Goal: Check status

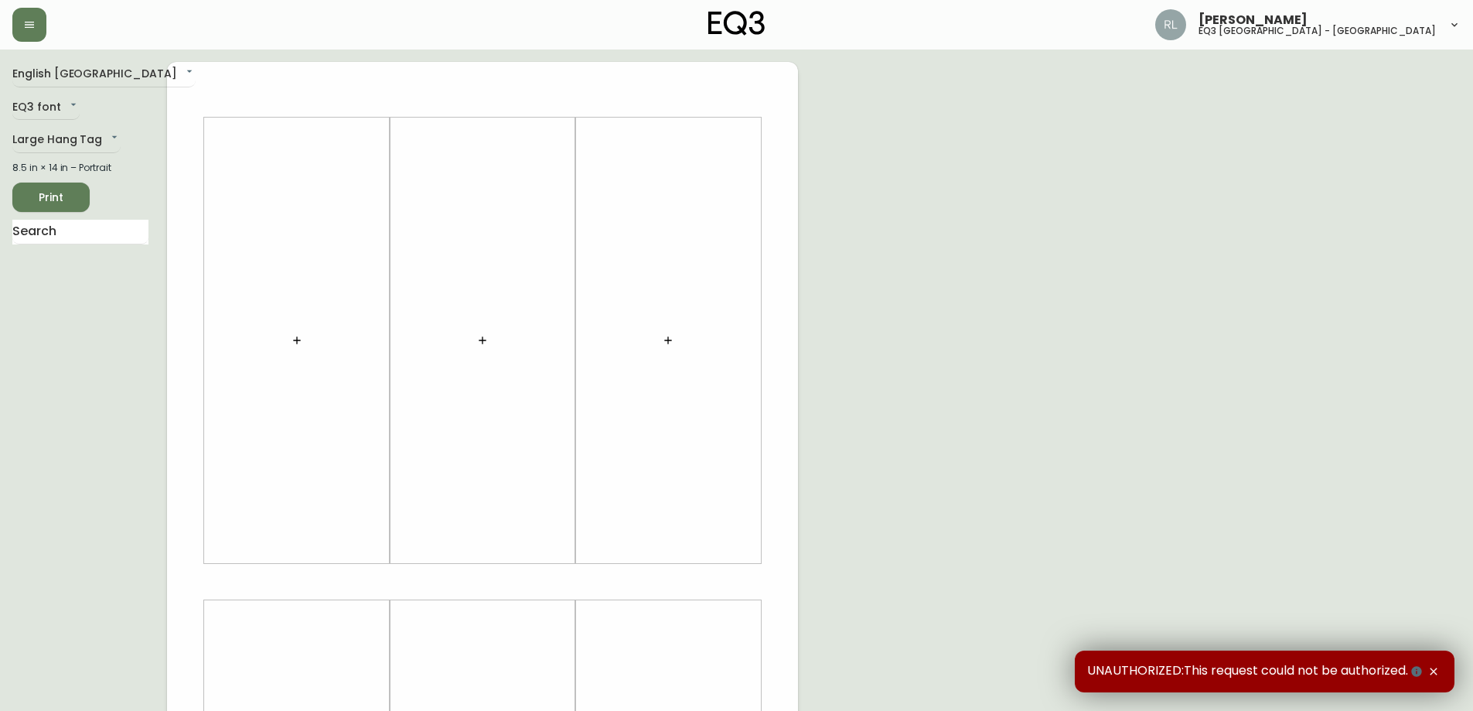
click at [1451, 667] on div "UNAUTHORIZED:This request could not be authorized." at bounding box center [1265, 671] width 380 height 42
click at [1430, 667] on icon "button" at bounding box center [1434, 671] width 12 height 12
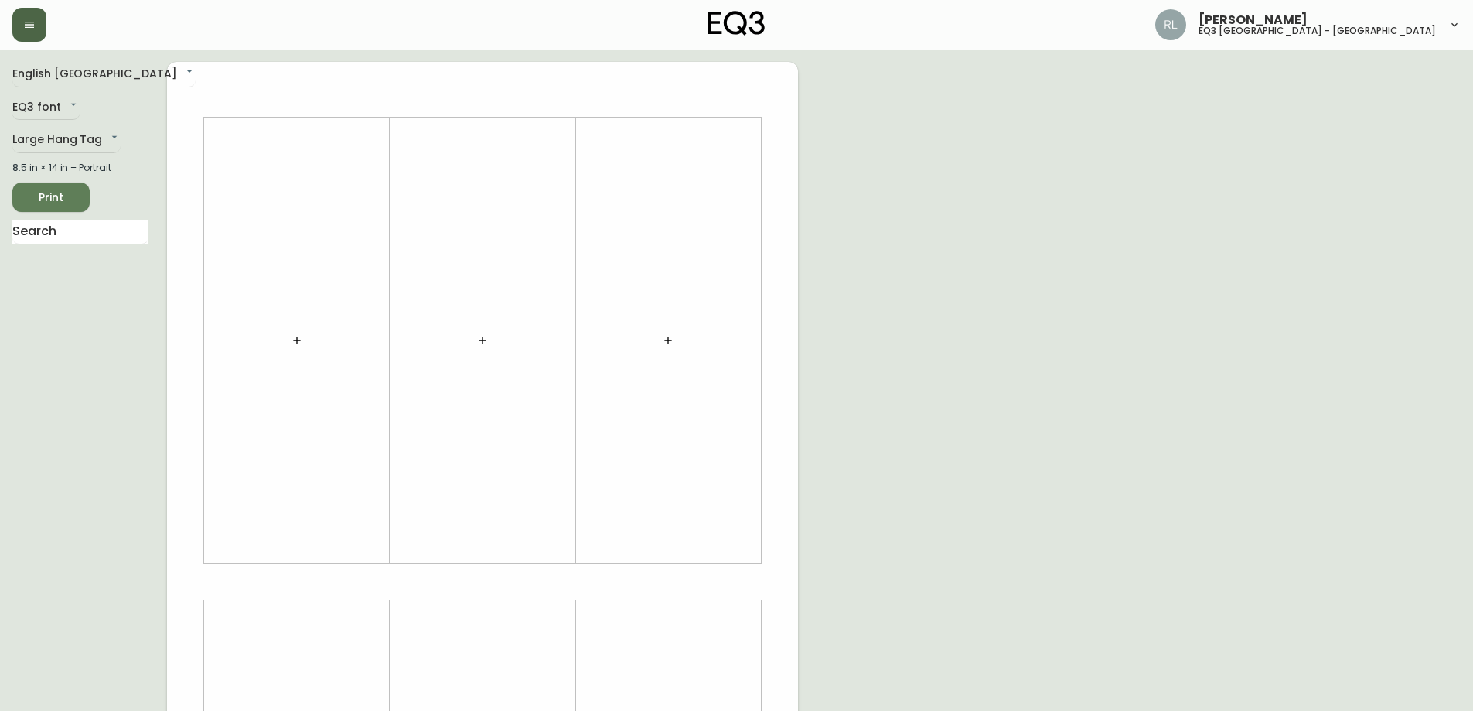
click at [18, 18] on button "button" at bounding box center [29, 25] width 34 height 34
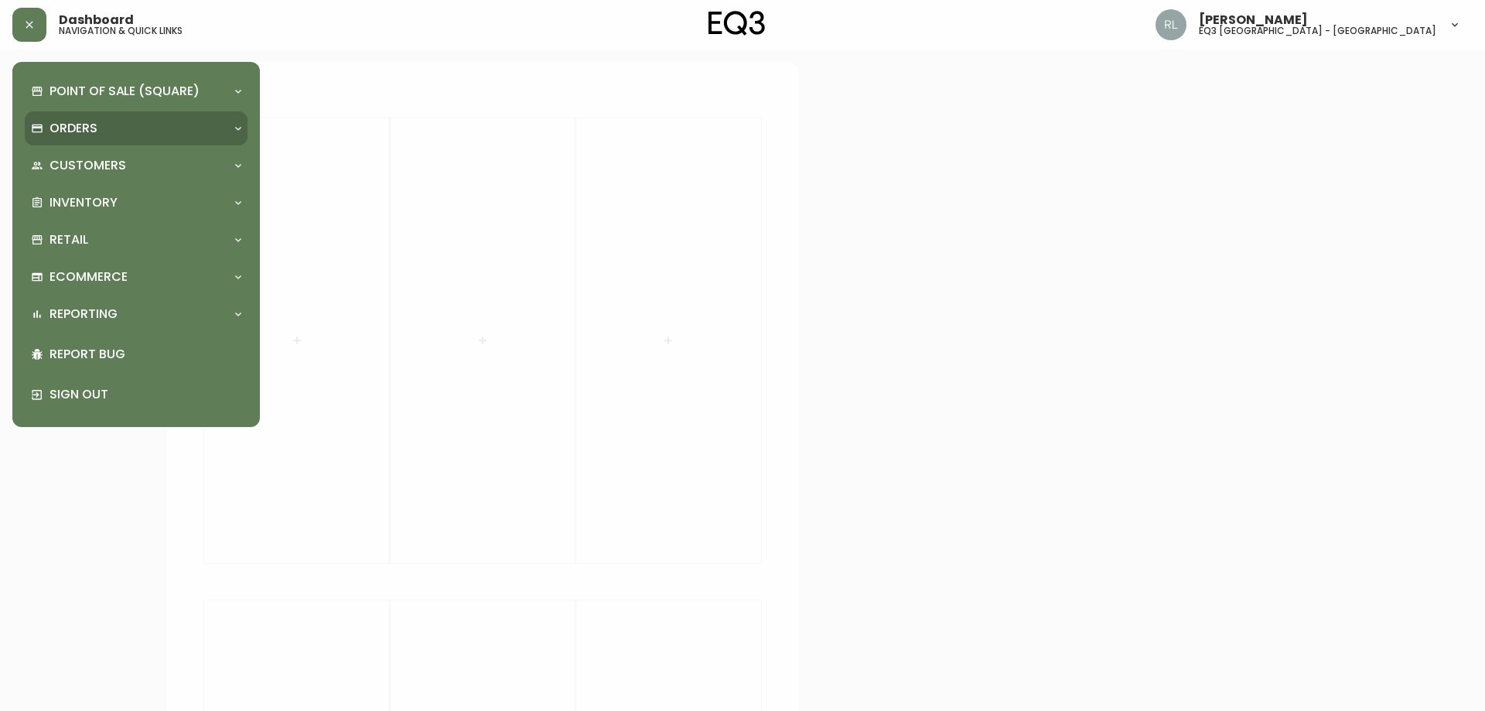
click at [96, 114] on div "Orders" at bounding box center [136, 128] width 223 height 34
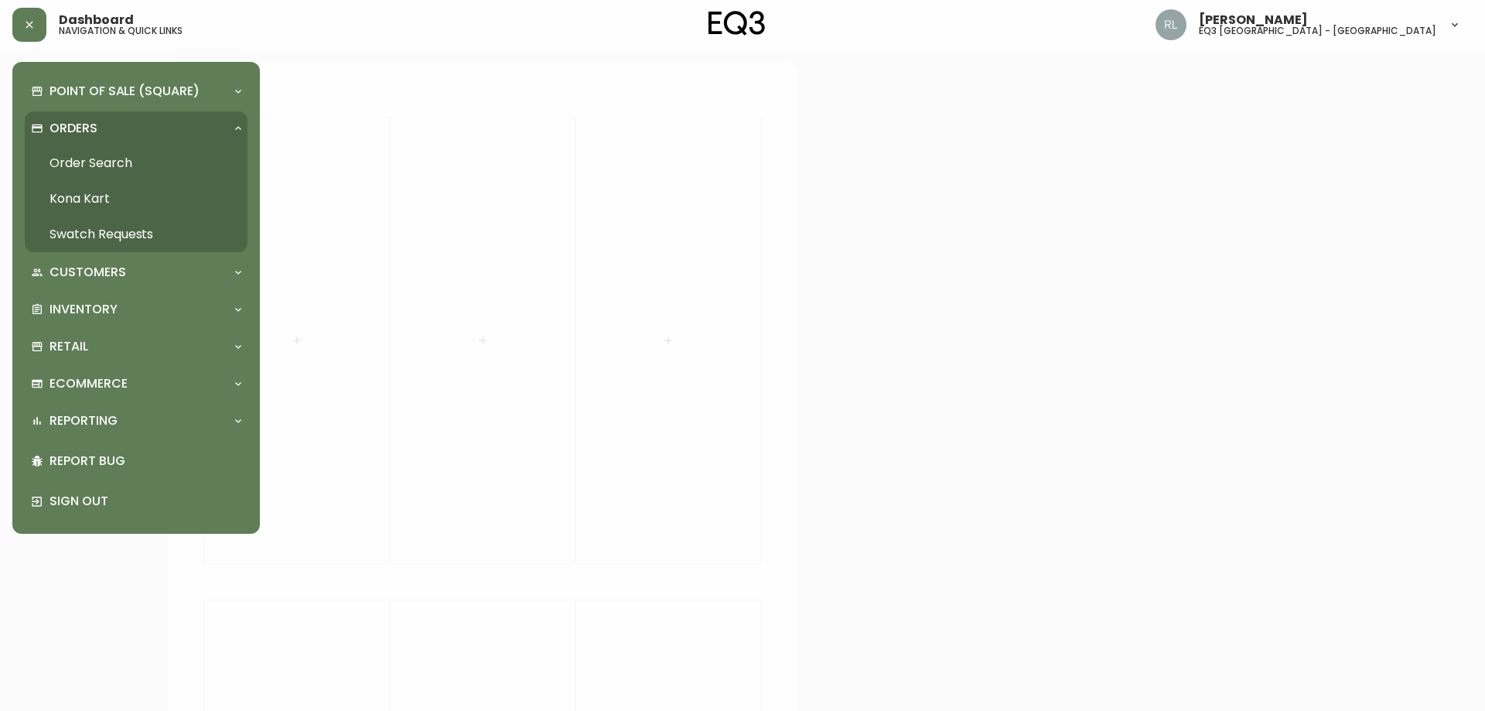
click at [96, 122] on p "Orders" at bounding box center [73, 128] width 48 height 17
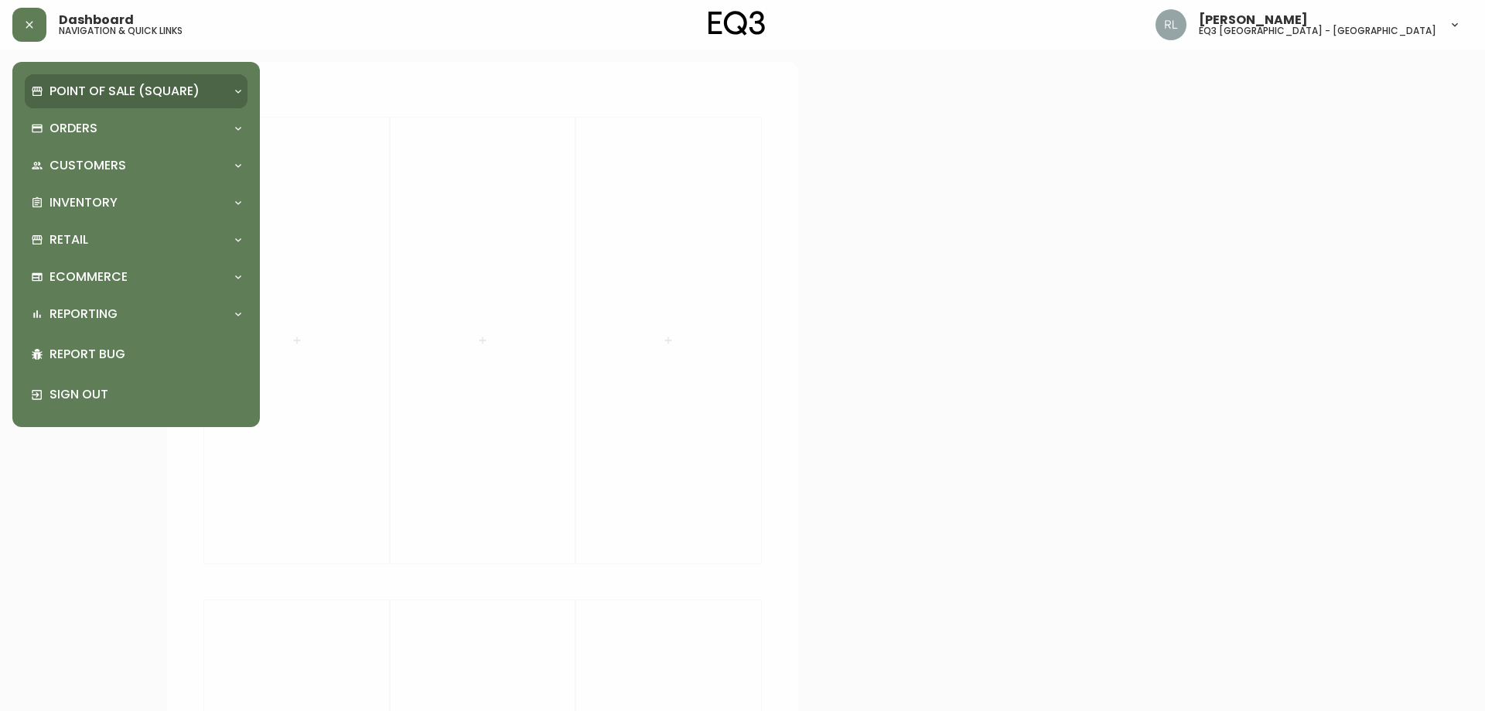
click at [87, 78] on div "Point of Sale (Square)" at bounding box center [136, 91] width 223 height 34
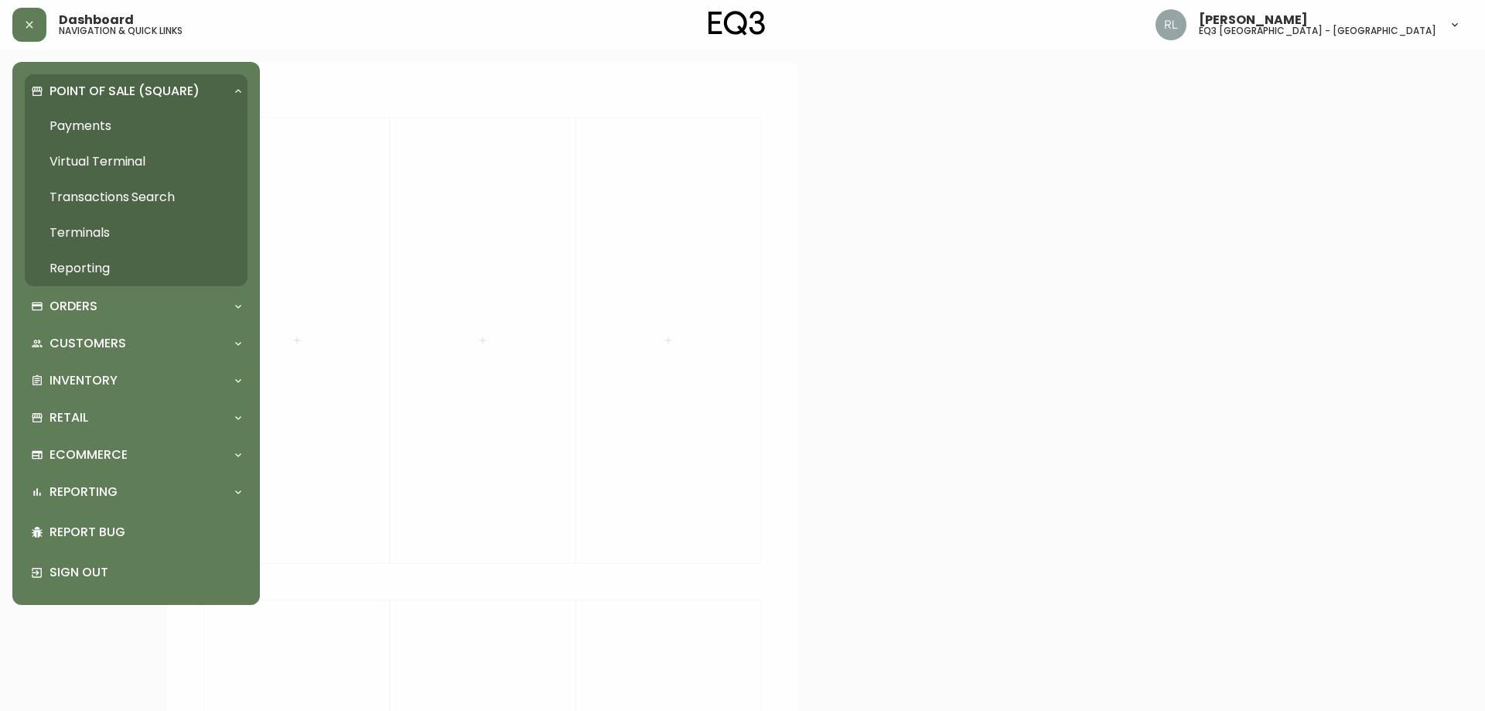
click at [87, 79] on div "Point of Sale (Square)" at bounding box center [136, 91] width 223 height 34
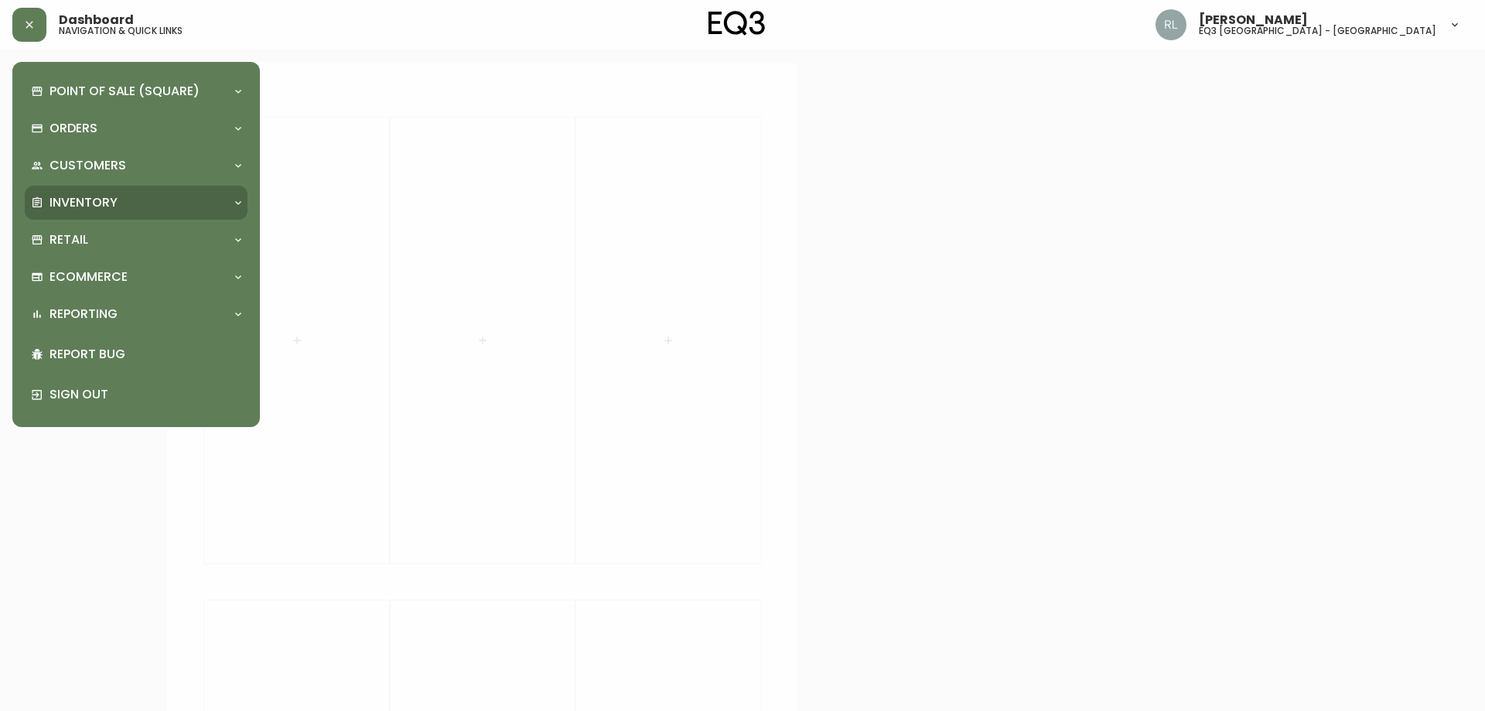
click at [73, 194] on p "Inventory" at bounding box center [83, 202] width 68 height 17
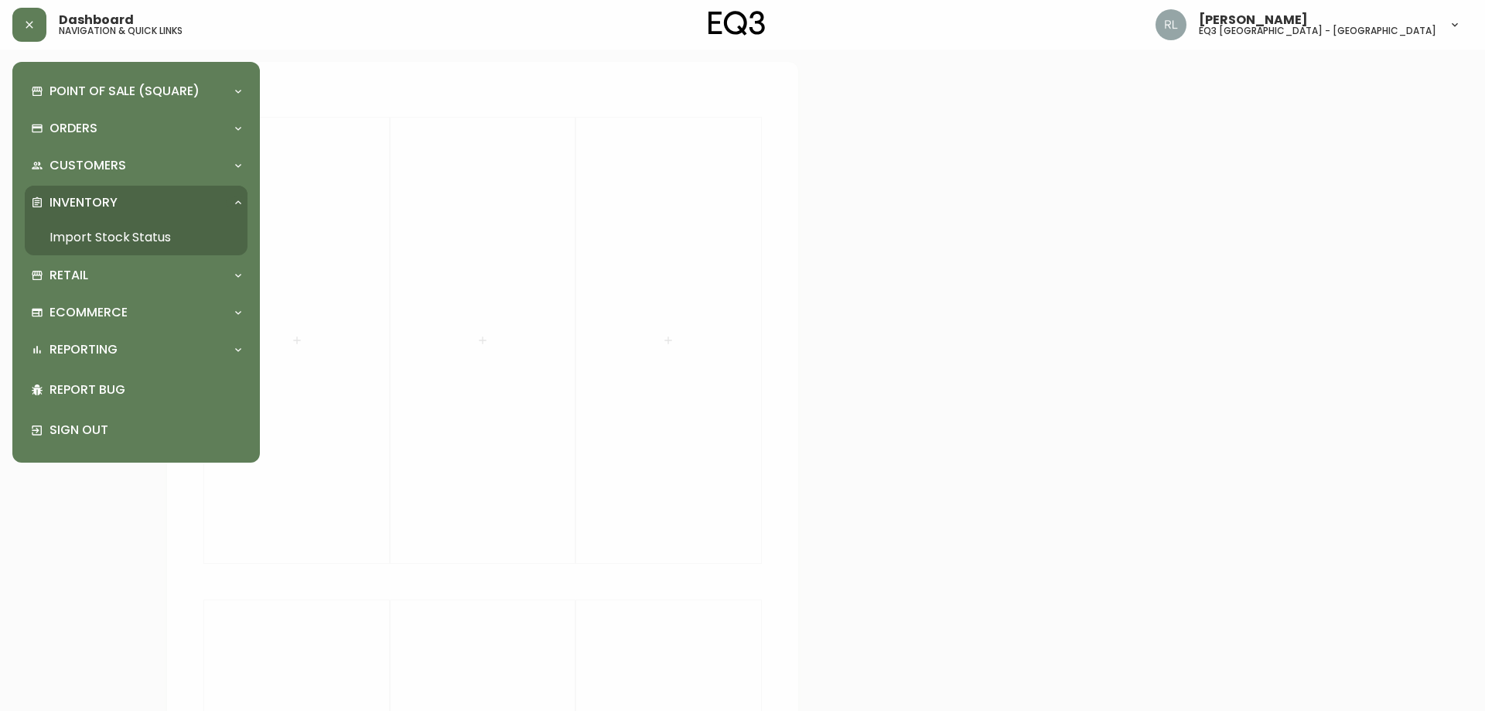
click at [72, 234] on link "Import Stock Status" at bounding box center [136, 238] width 223 height 36
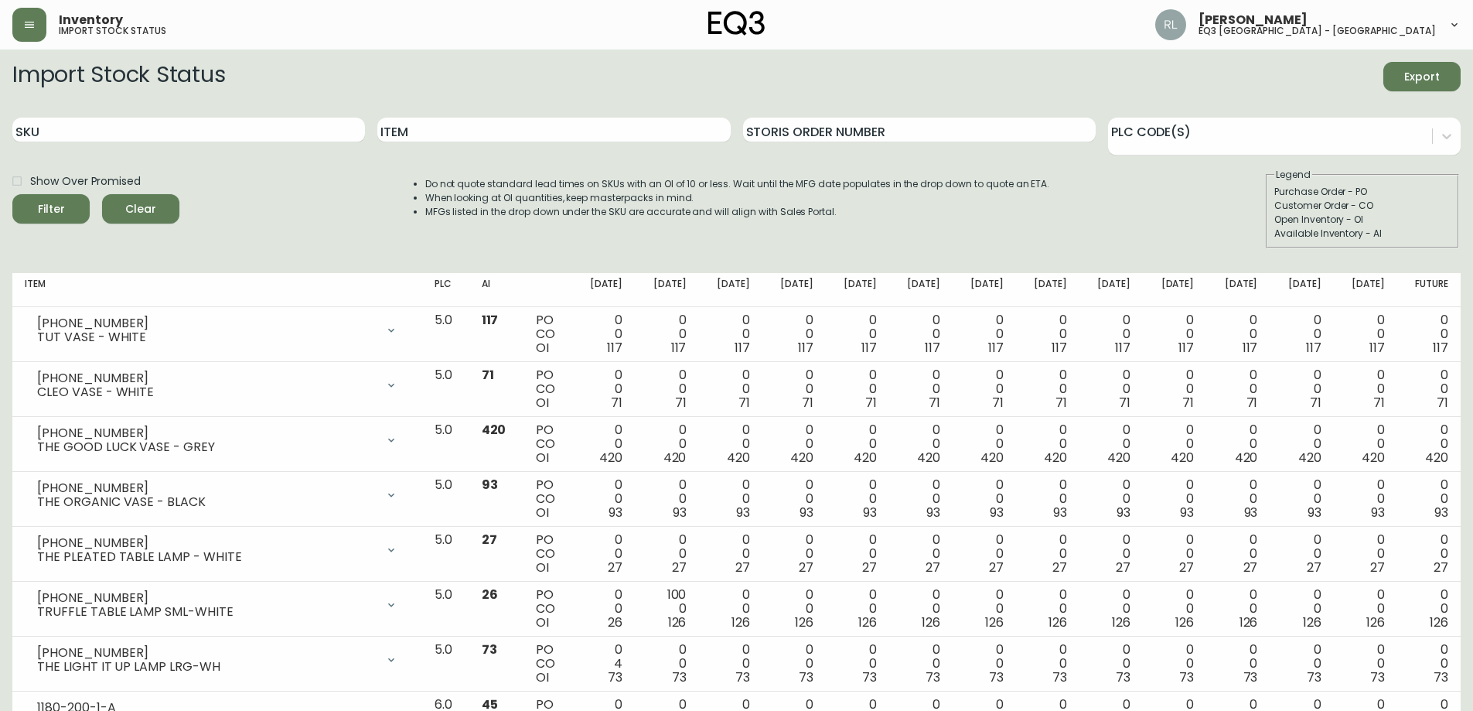
drag, startPoint x: 261, startPoint y: 120, endPoint x: 263, endPoint y: 111, distance: 9.4
click at [262, 114] on div "SKU" at bounding box center [188, 130] width 353 height 50
type input "s"
click at [12, 194] on button "Filter" at bounding box center [50, 208] width 77 height 29
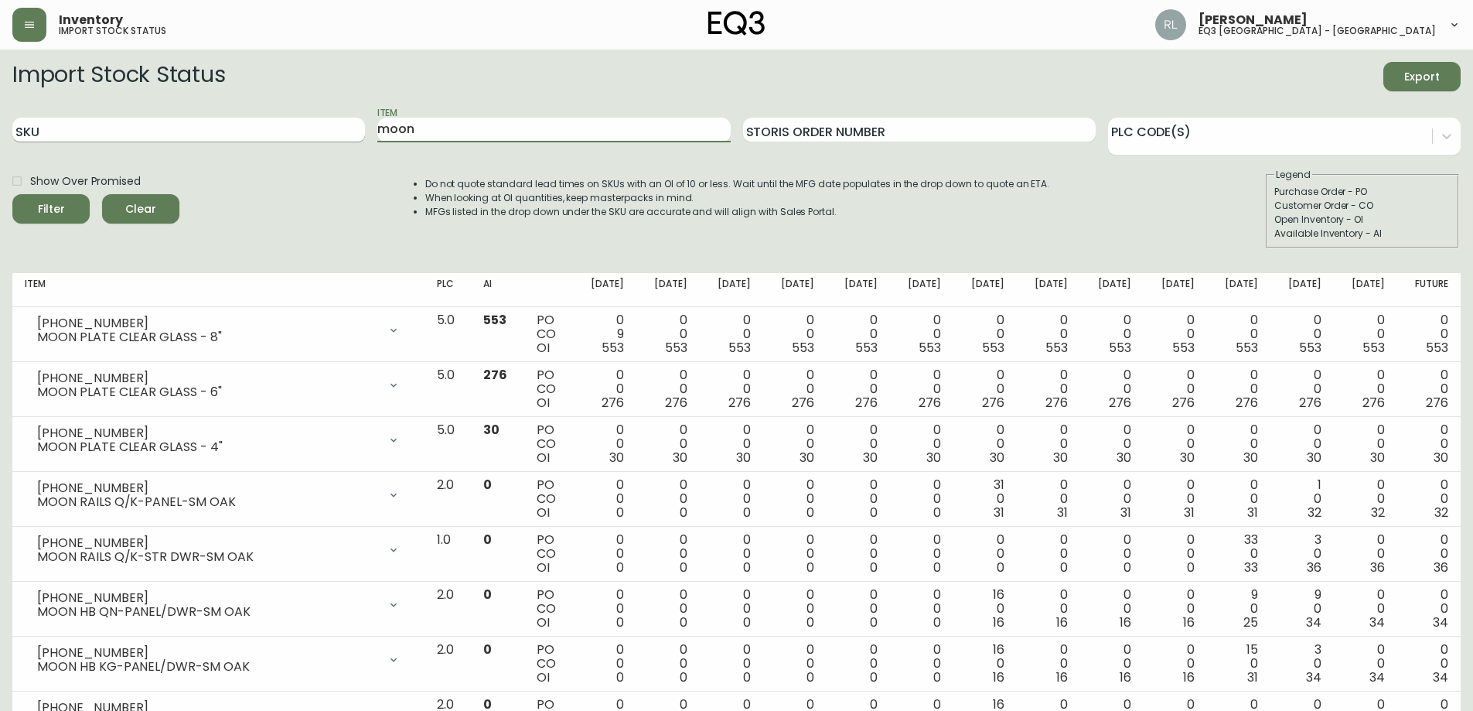
drag, startPoint x: 454, startPoint y: 128, endPoint x: 109, endPoint y: 119, distance: 345.0
click at [166, 121] on div "SKU Item moon Storis Order Number PLC Code(s)" at bounding box center [736, 130] width 1448 height 50
click at [12, 194] on button "Filter" at bounding box center [50, 208] width 77 height 29
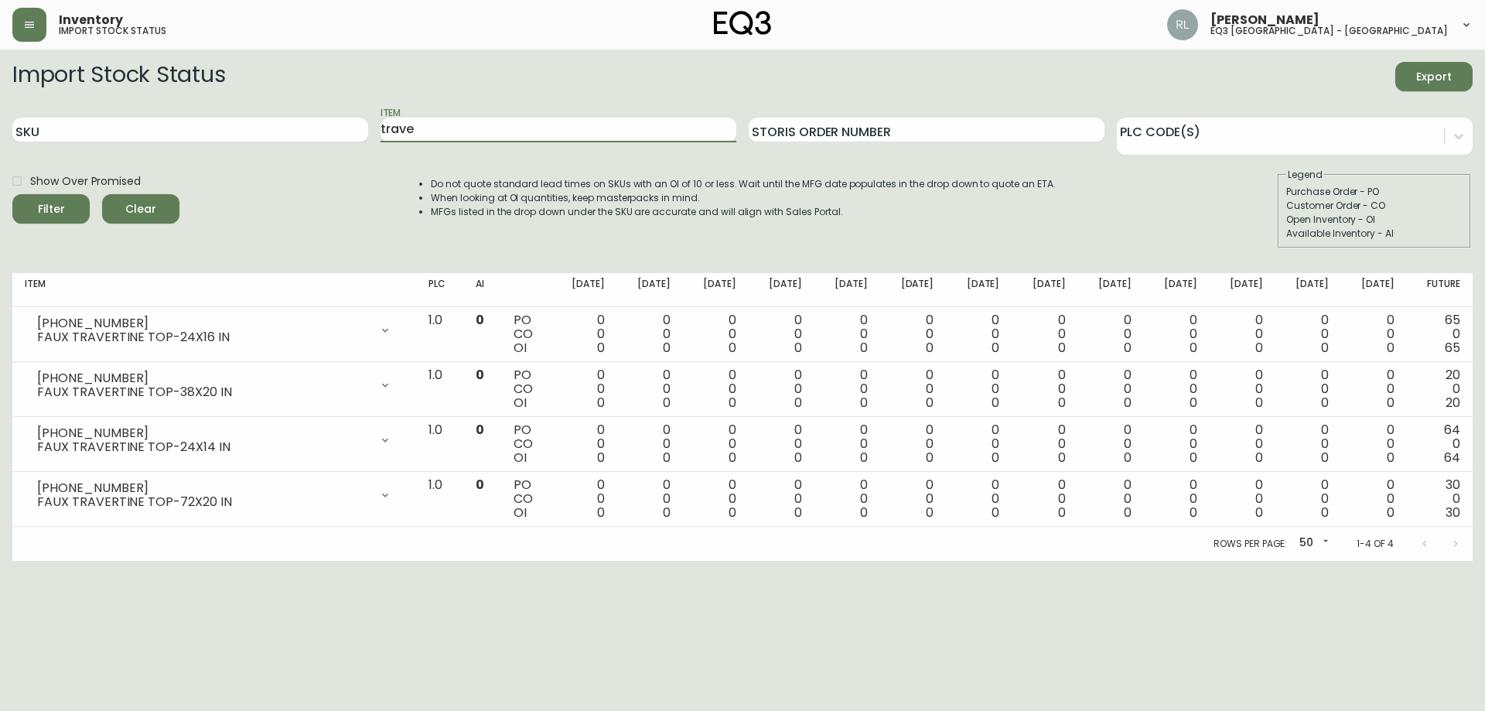
type input "trave"
click at [12, 194] on button "Filter" at bounding box center [50, 208] width 77 height 29
click at [1172, 139] on div at bounding box center [1280, 133] width 327 height 23
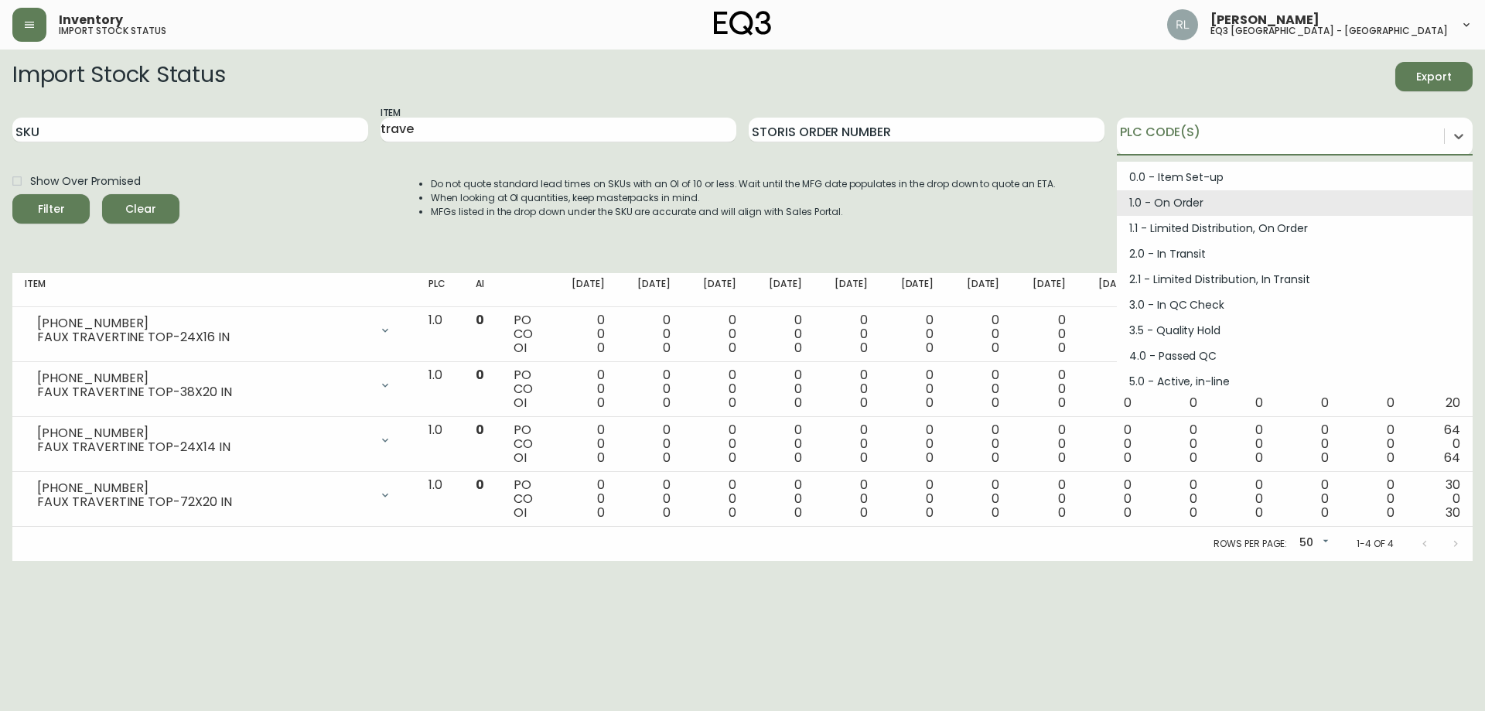
click at [1166, 203] on div "1.0 - On Order" at bounding box center [1295, 203] width 356 height 26
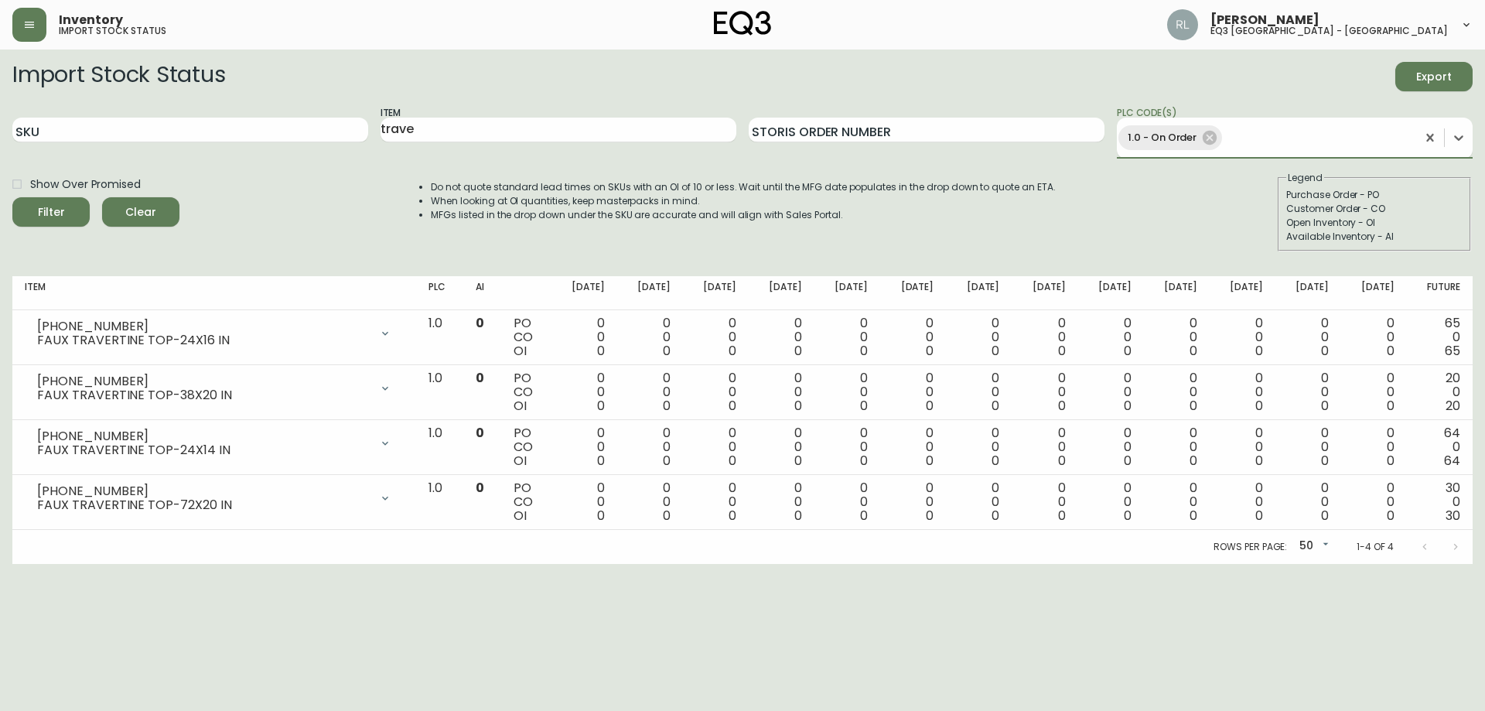
click at [12, 197] on button "Filter" at bounding box center [50, 211] width 77 height 29
click at [189, 119] on div "SKU Item trave Storis Order Number option 1.0 - On Order, selected. 0 results a…" at bounding box center [742, 131] width 1460 height 53
click at [12, 197] on button "Filter" at bounding box center [50, 211] width 77 height 29
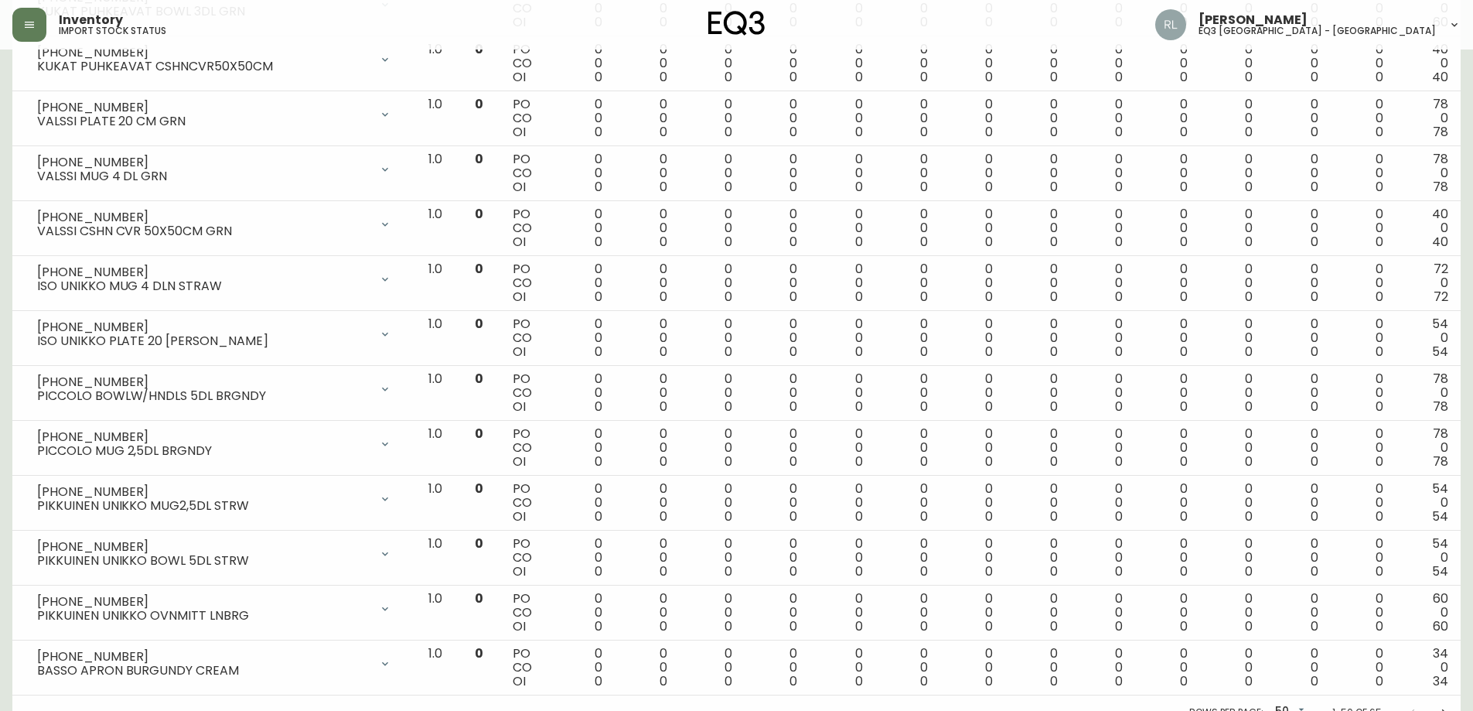
scroll to position [2379, 0]
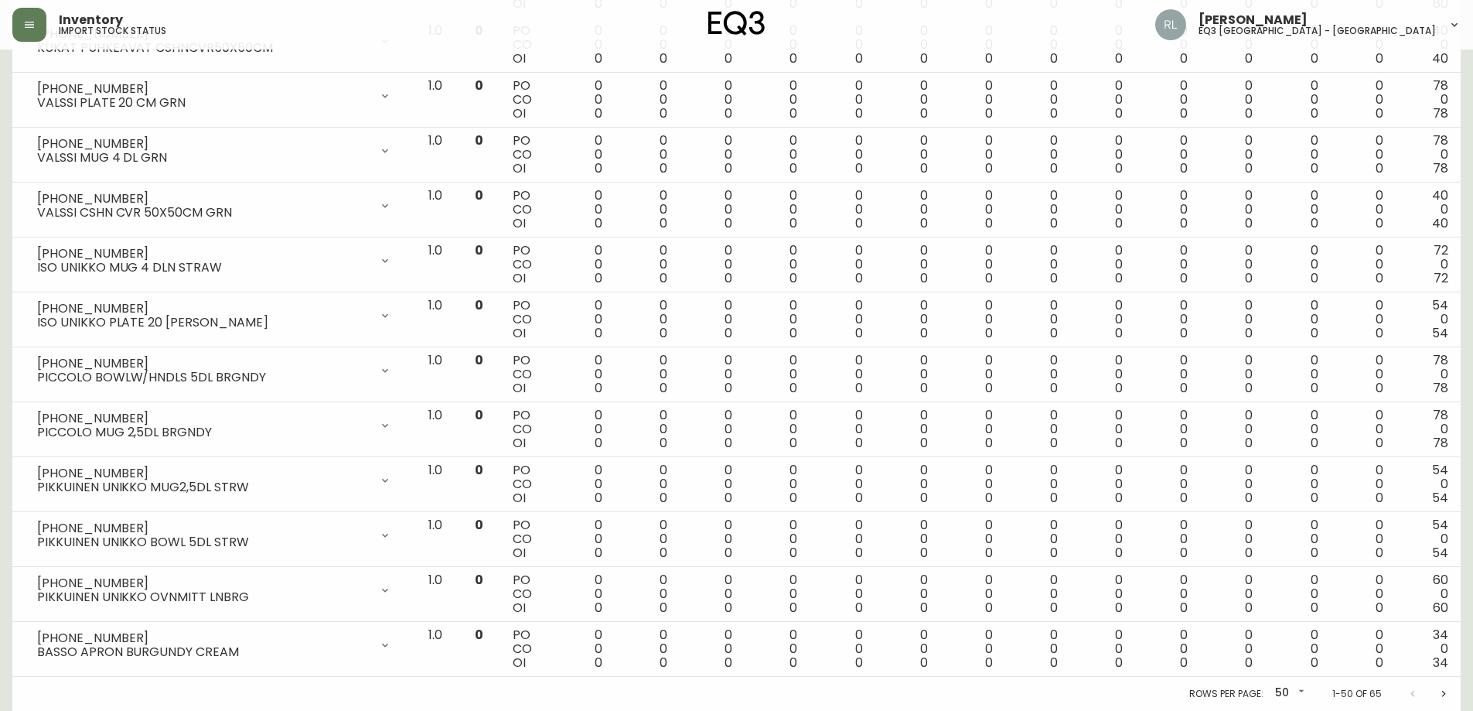
click at [1445, 691] on icon "Next page" at bounding box center [1444, 693] width 12 height 12
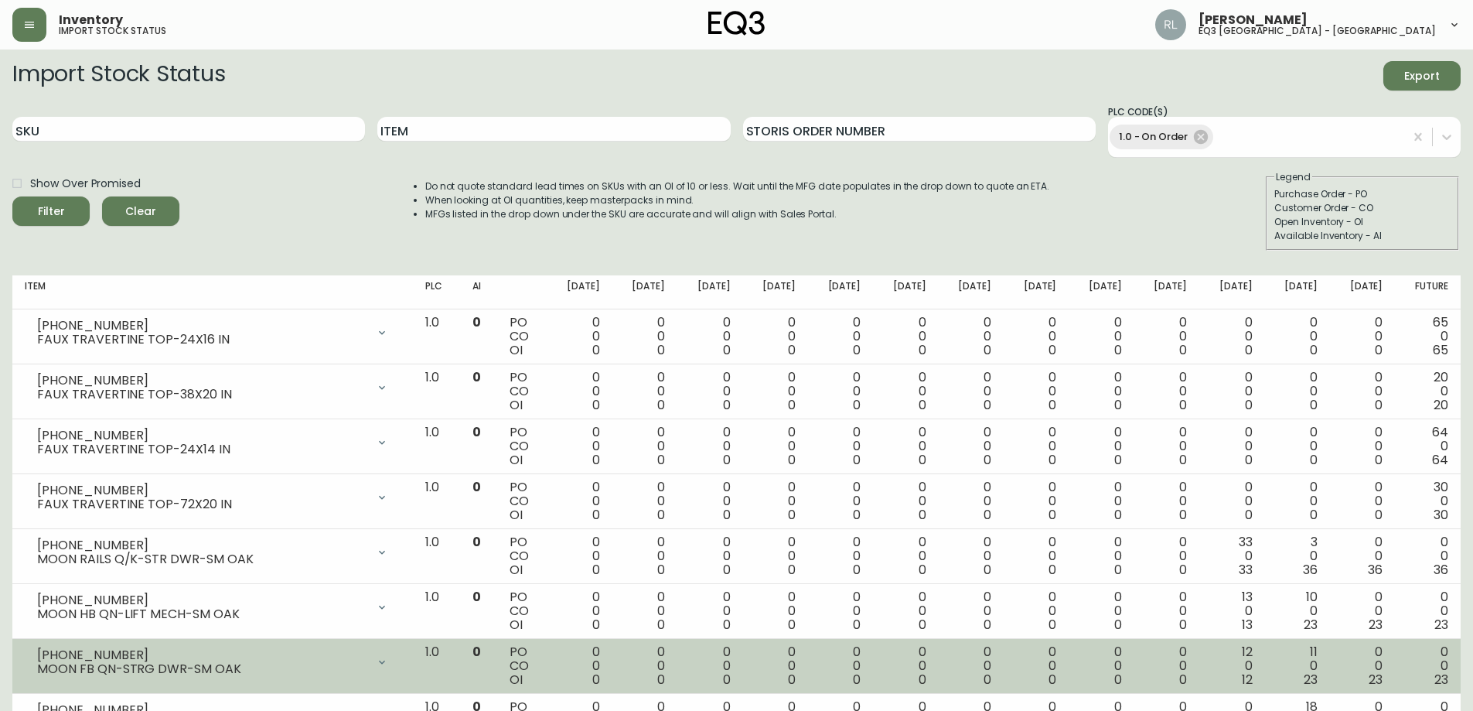
scroll to position [0, 0]
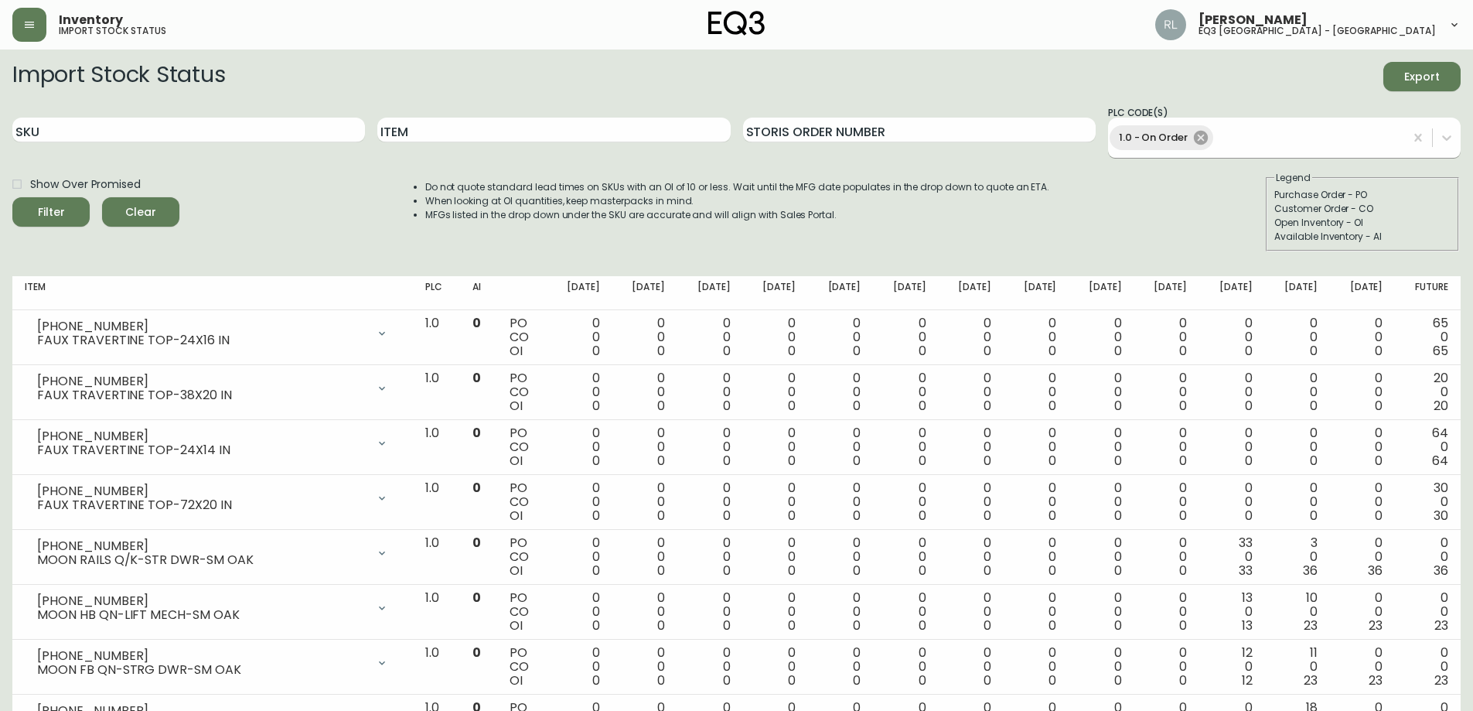
click at [1208, 143] on icon at bounding box center [1200, 137] width 17 height 17
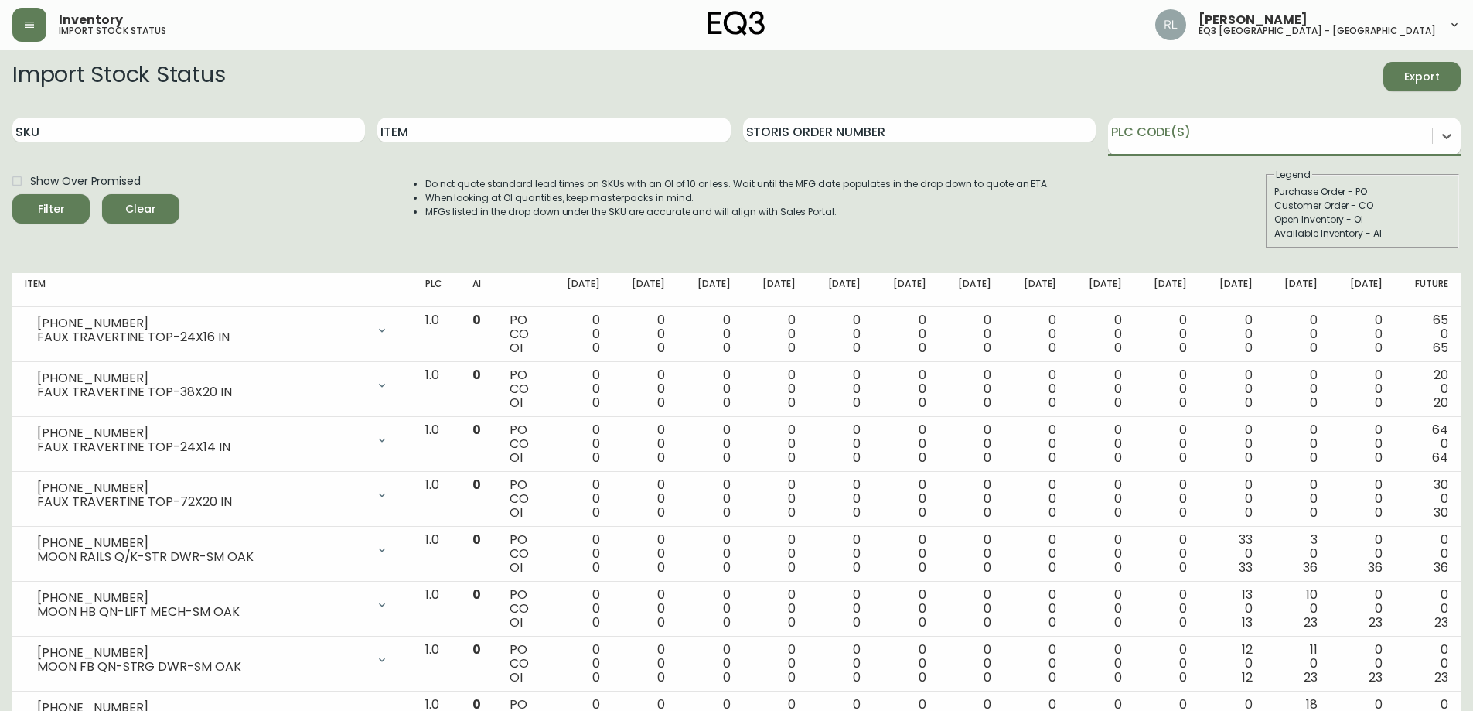
click at [1208, 138] on div at bounding box center [1270, 133] width 324 height 23
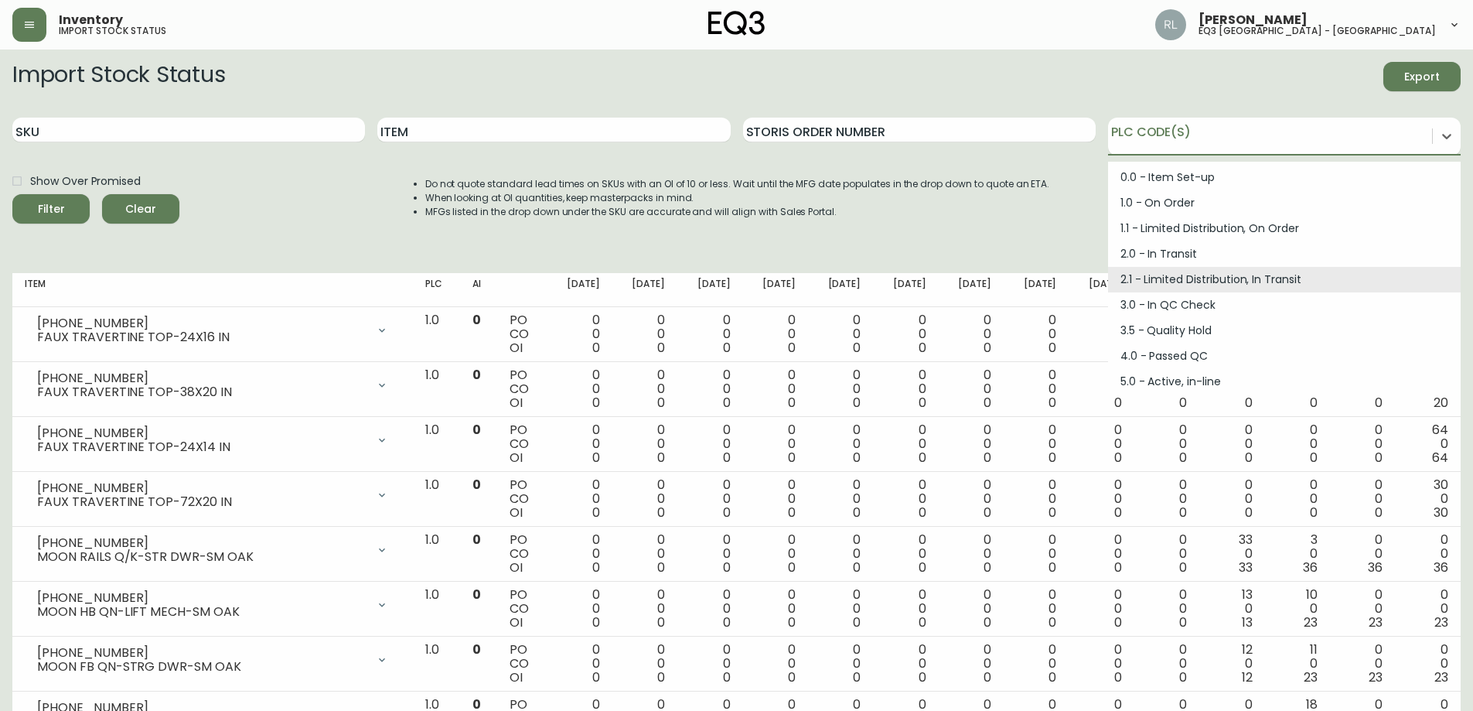
click at [1156, 257] on div "2.0 - In Transit" at bounding box center [1284, 254] width 353 height 26
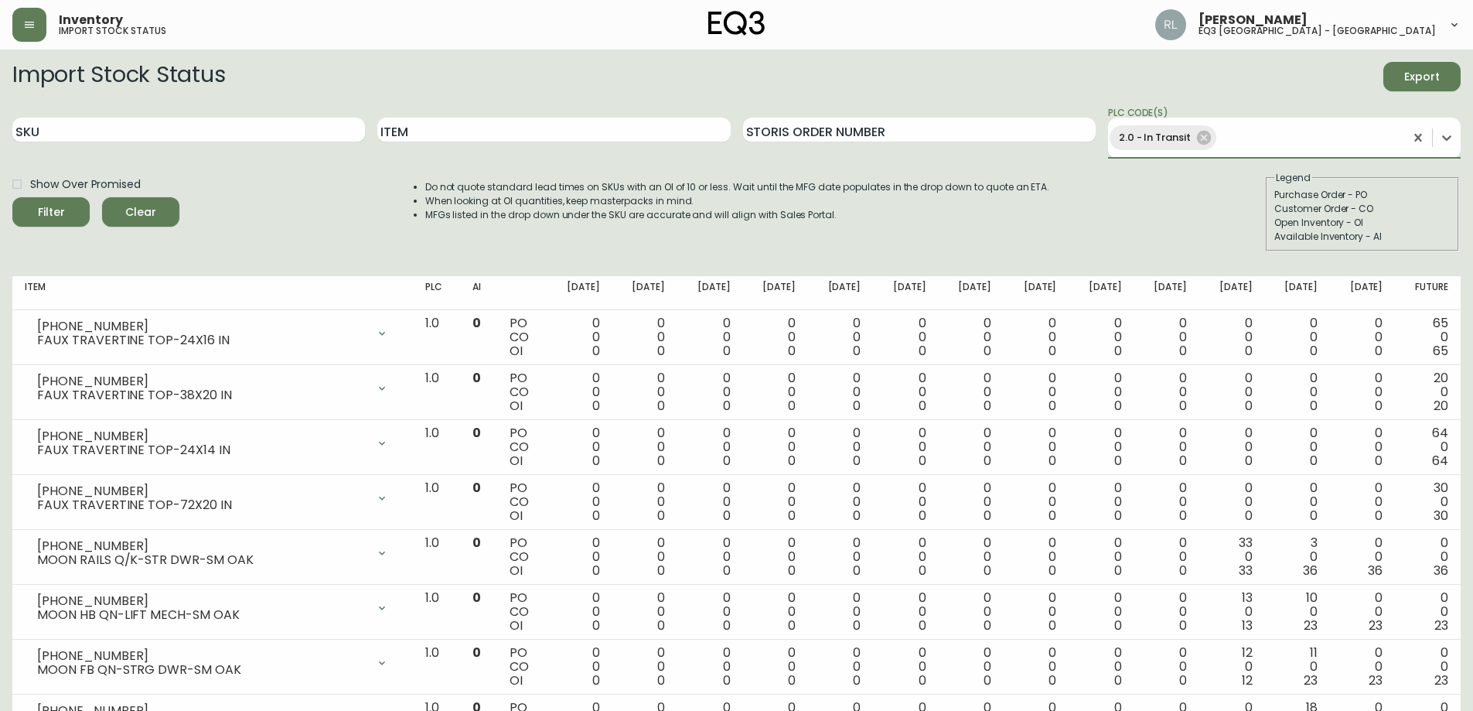
click at [12, 197] on button "Filter" at bounding box center [50, 211] width 77 height 29
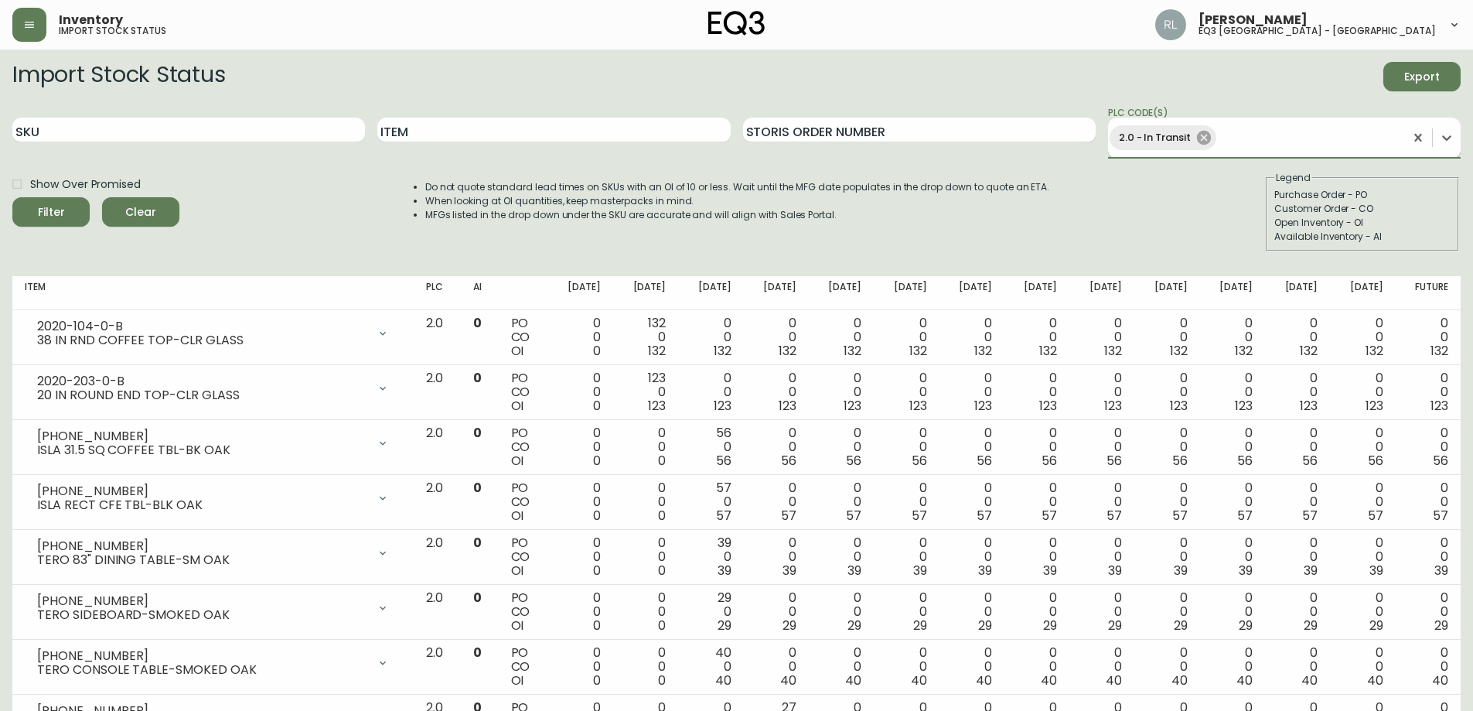
click at [1207, 138] on icon at bounding box center [1204, 138] width 14 height 14
click at [1207, 138] on div at bounding box center [1270, 133] width 324 height 23
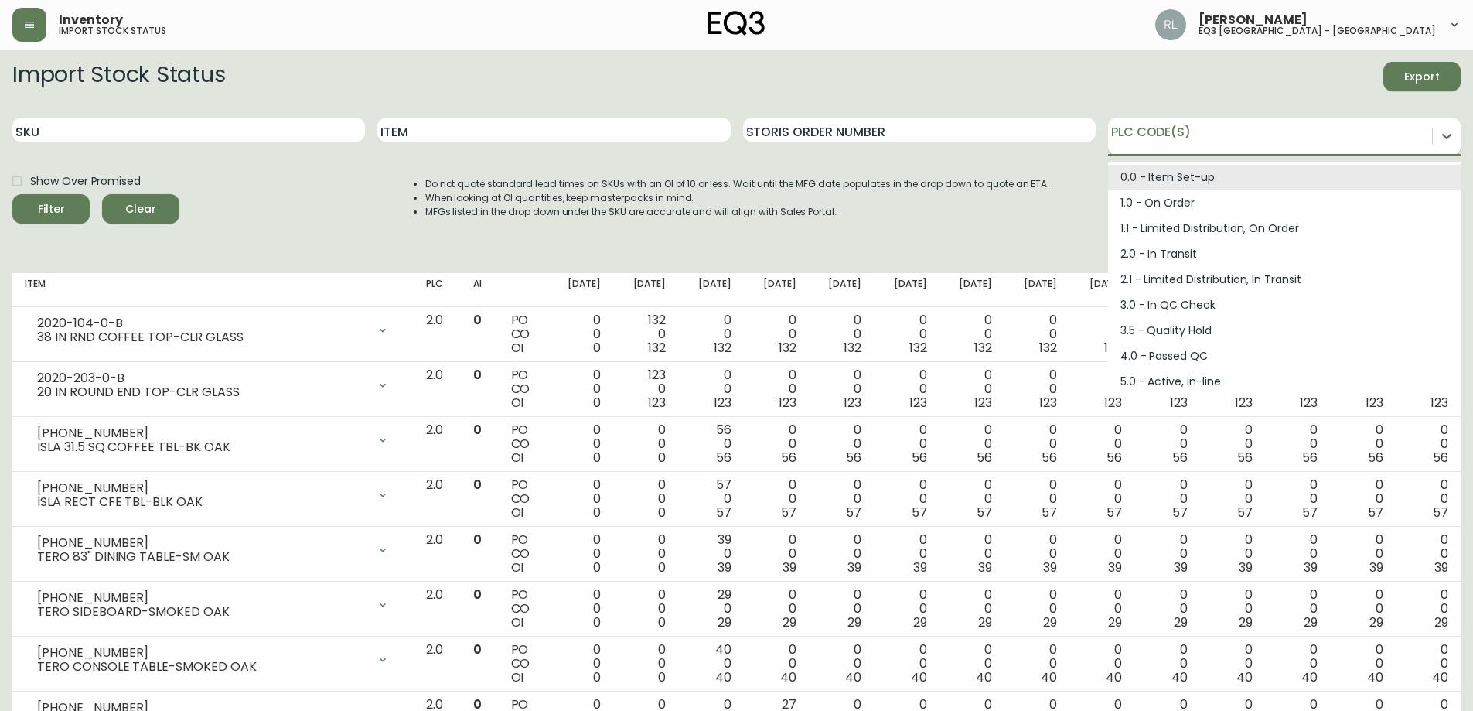
type input "3"
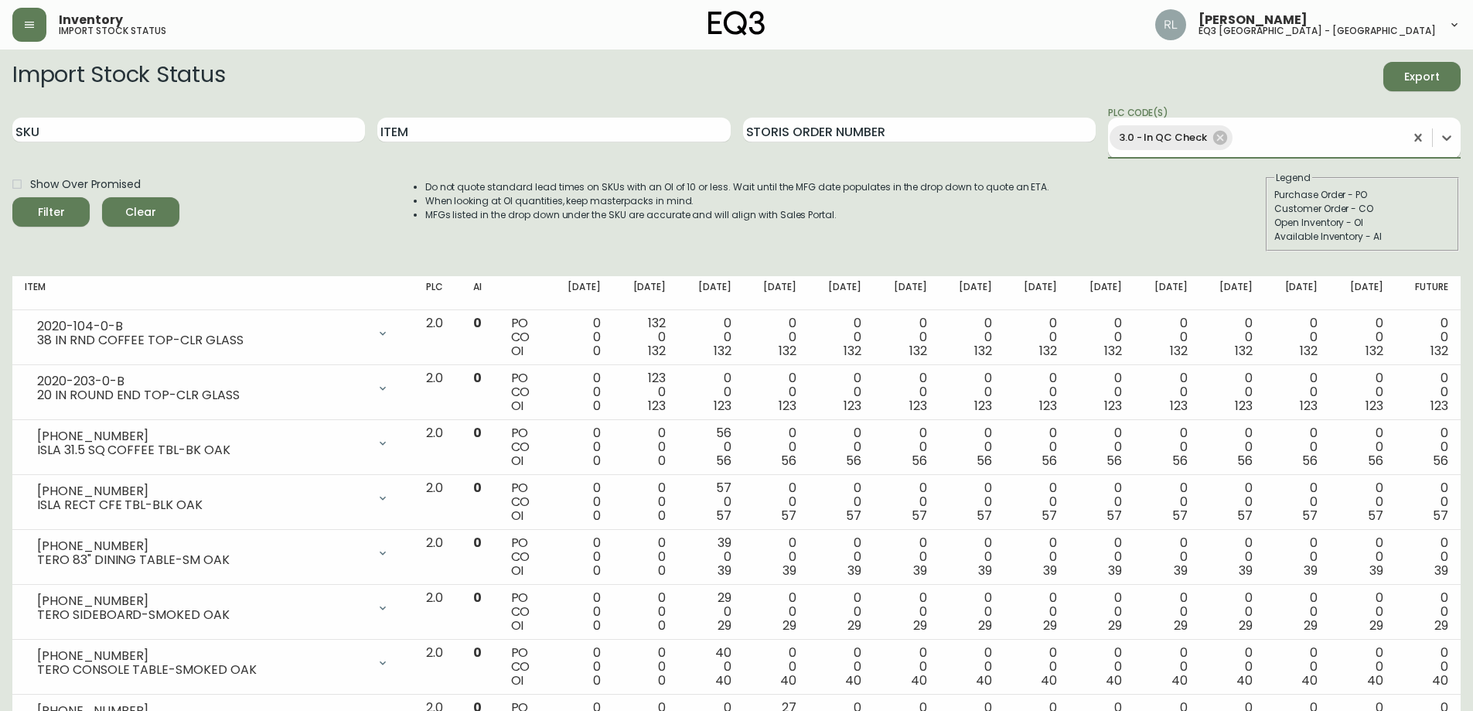
click at [12, 197] on button "Filter" at bounding box center [50, 211] width 77 height 29
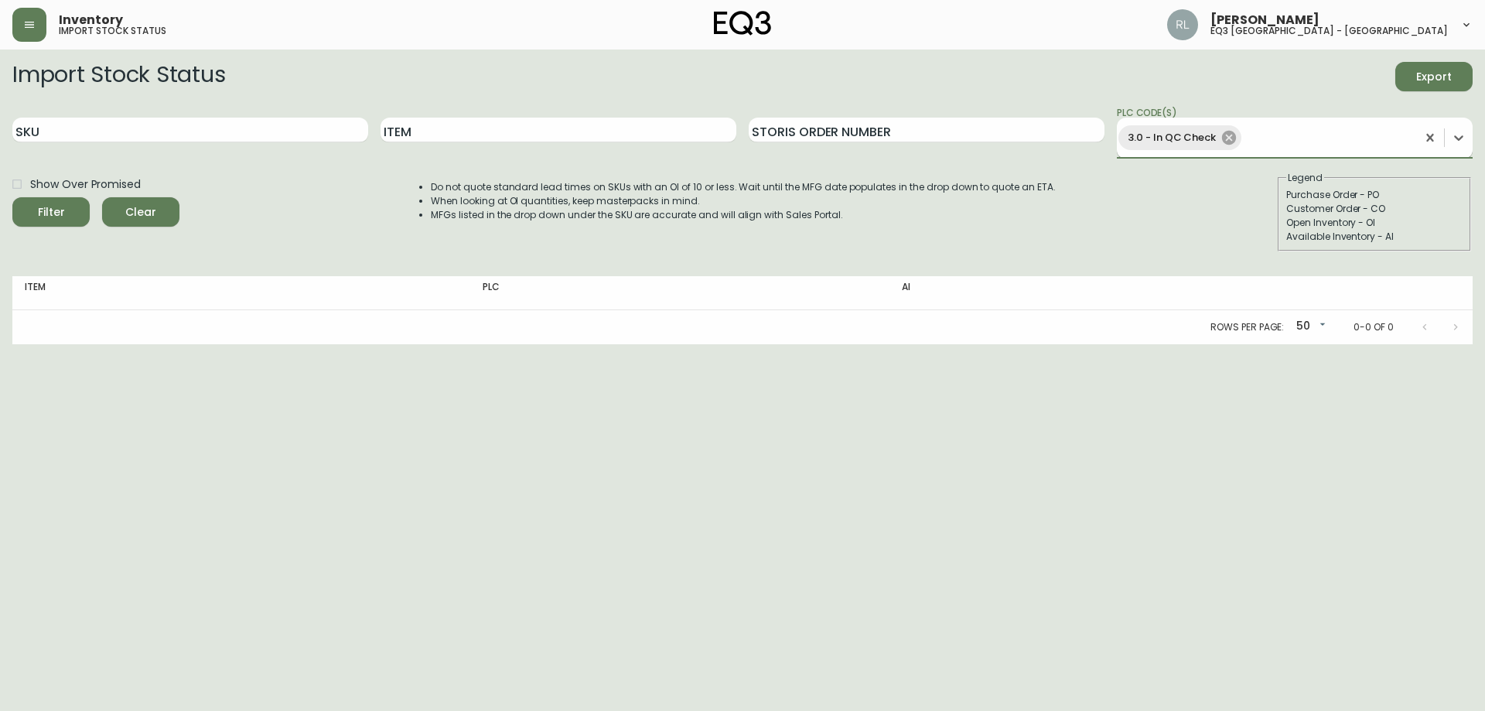
click at [1224, 133] on icon at bounding box center [1229, 138] width 14 height 14
click at [1224, 133] on div "3.0 - In QC Check" at bounding box center [1266, 137] width 299 height 31
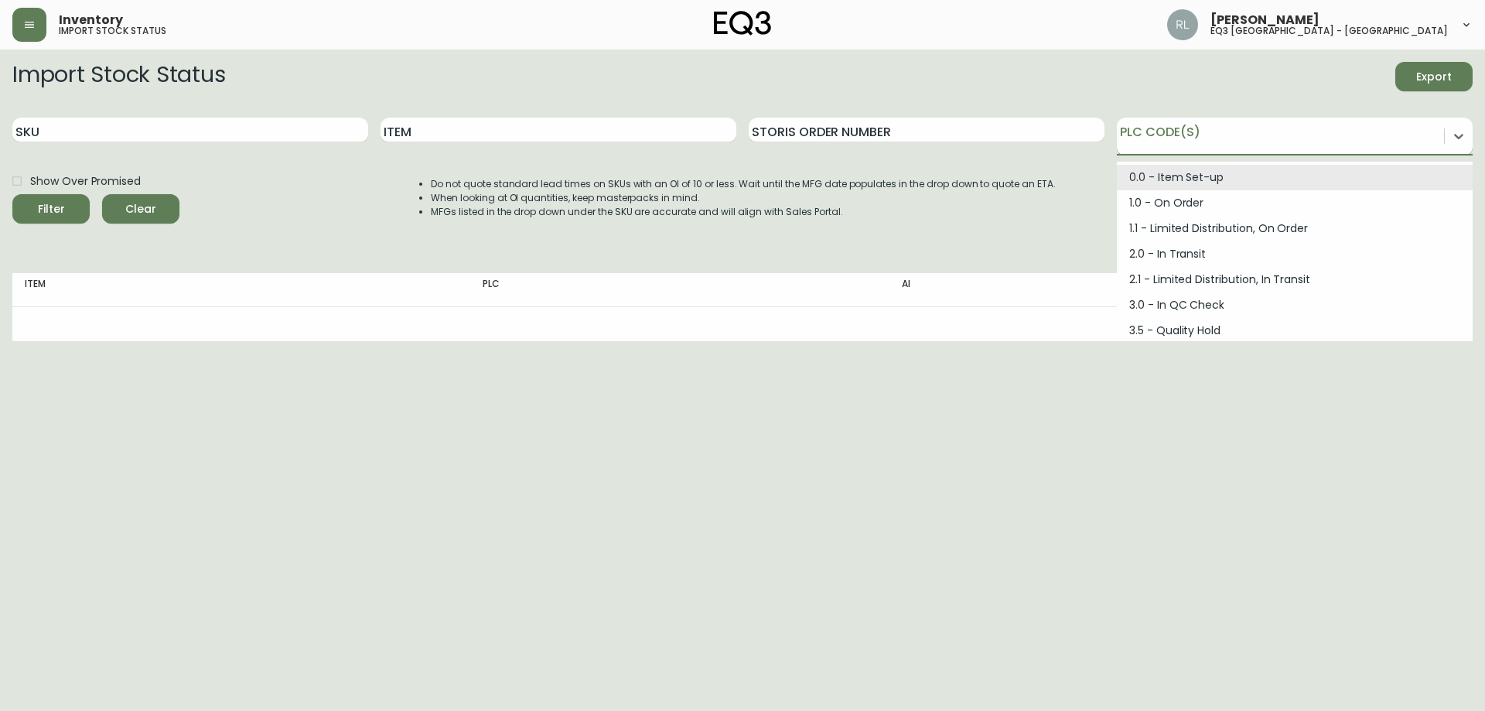
type input "4"
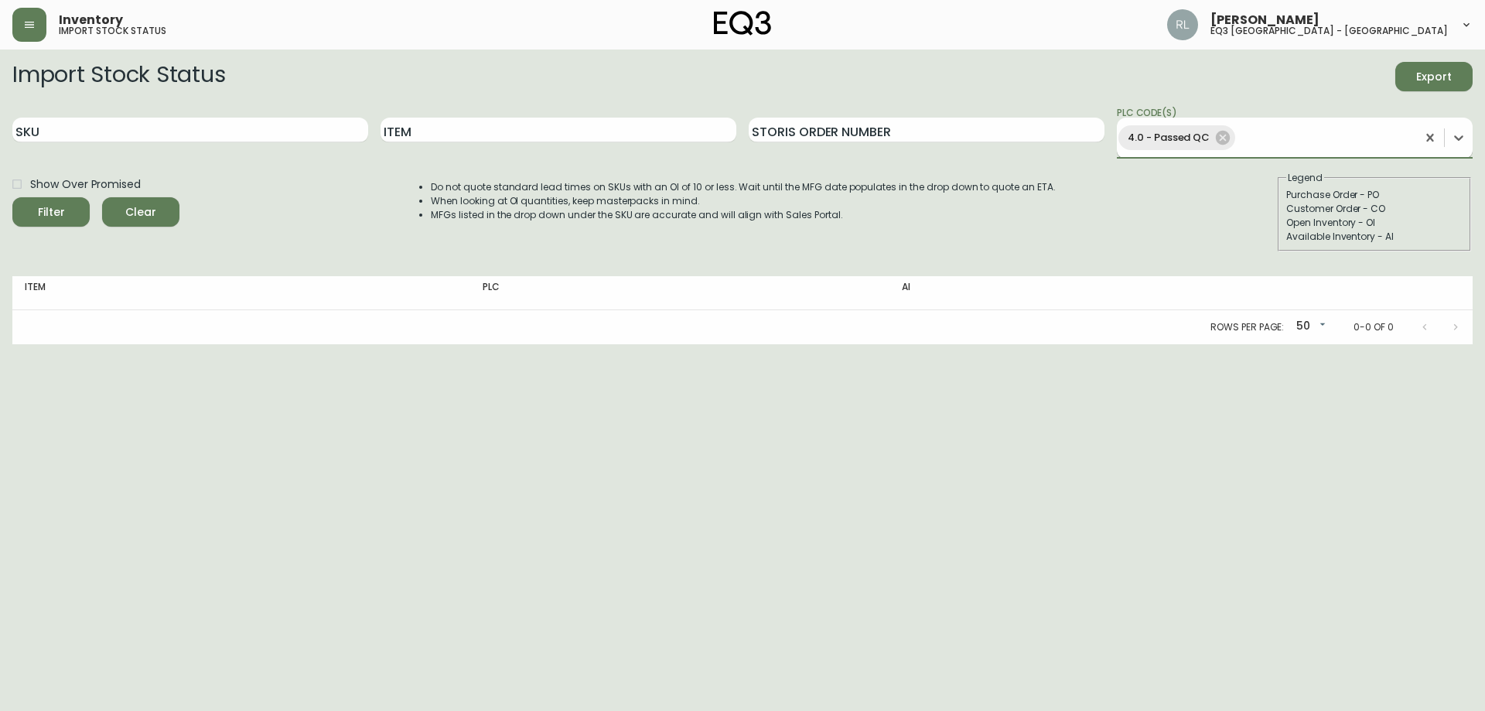
click at [12, 197] on button "Filter" at bounding box center [50, 211] width 77 height 29
click at [1224, 133] on icon at bounding box center [1223, 138] width 14 height 14
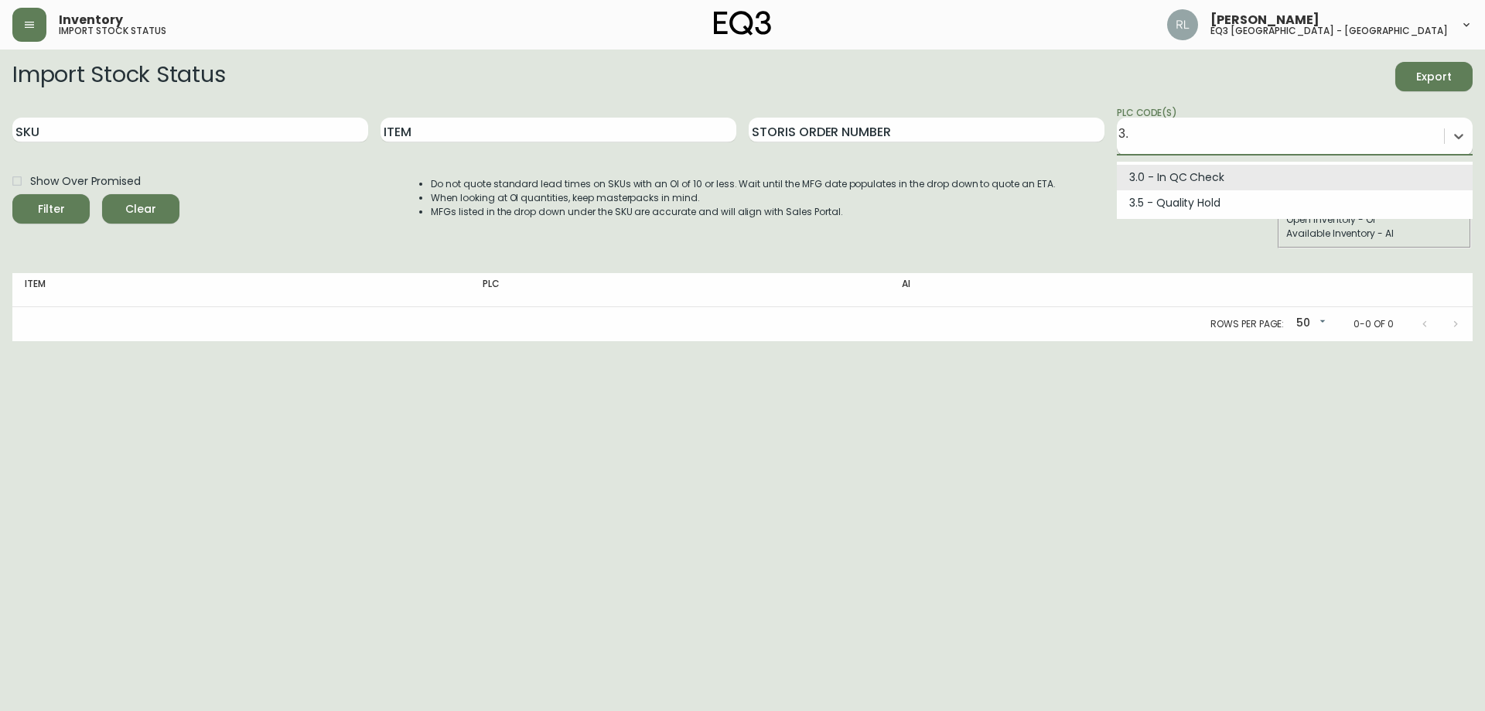
type input "3.5"
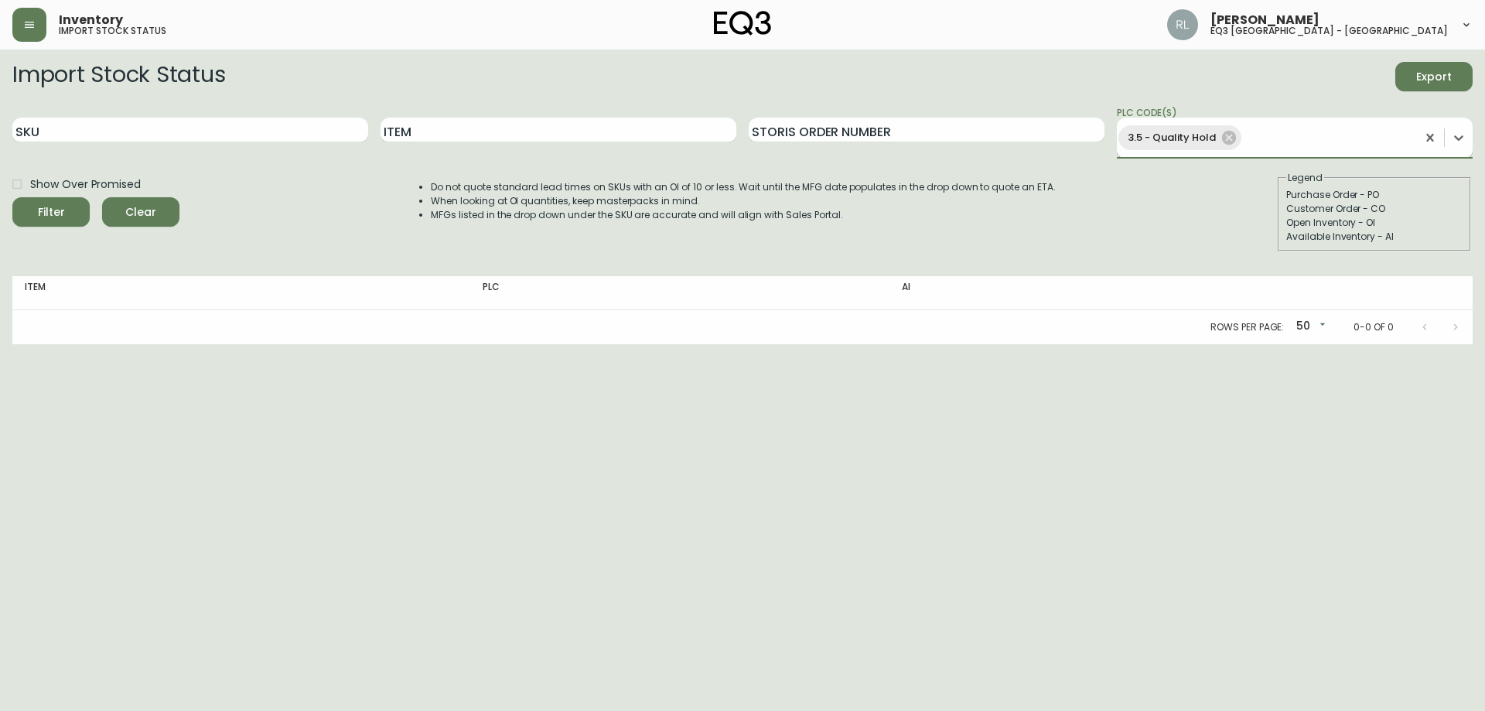
click at [12, 197] on button "Filter" at bounding box center [50, 211] width 77 height 29
